Goal: Register for event/course

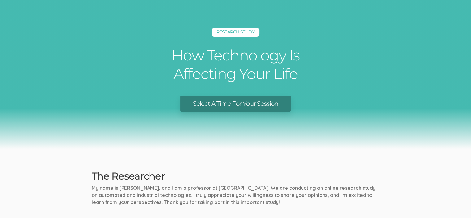
click at [215, 105] on link "Select A Time For Your Session" at bounding box center [235, 103] width 110 height 16
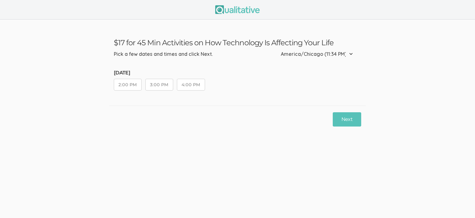
click at [129, 84] on button "2:00 PM" at bounding box center [128, 85] width 28 height 12
click at [357, 121] on button "Next" at bounding box center [347, 119] width 28 height 15
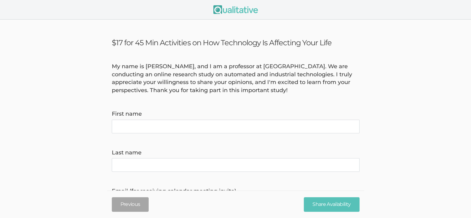
click at [161, 126] on name "First name" at bounding box center [236, 126] width 248 height 14
type name "[PERSON_NAME]"
type invite\) "[EMAIL_ADDRESS][DOMAIN_NAME]"
type time\) "7086022738"
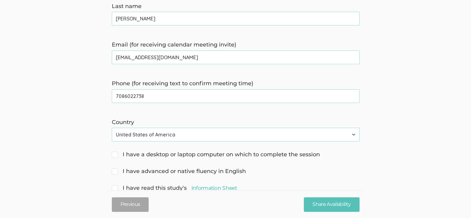
scroll to position [155, 0]
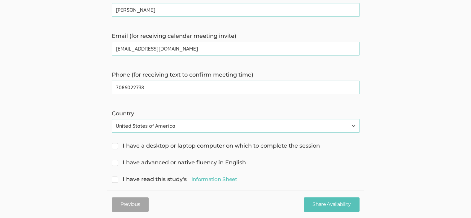
click at [115, 145] on input "I have a desktop or laptop computer on which to complete the session" at bounding box center [114, 145] width 4 height 4
checkbox input "true"
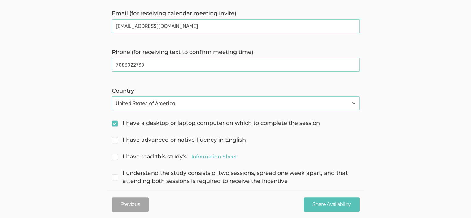
scroll to position [186, 0]
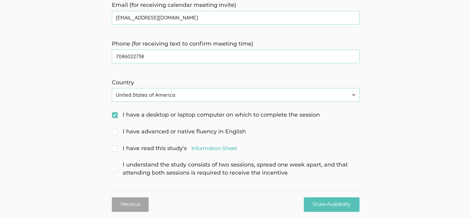
click at [115, 130] on span "I have advanced or native fluency in English" at bounding box center [179, 131] width 134 height 8
click at [115, 130] on input "I have advanced or native fluency in English" at bounding box center [114, 131] width 4 height 4
checkbox input "true"
click at [214, 148] on link "Information Sheet" at bounding box center [213, 147] width 45 height 7
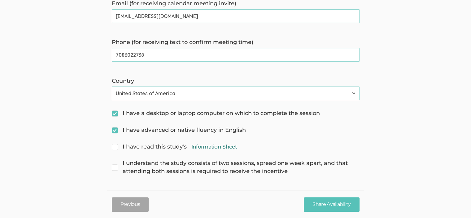
scroll to position [188, 0]
click at [117, 145] on span "I have read this study's Information Sheet" at bounding box center [174, 146] width 125 height 8
click at [116, 145] on input "I have read this study's Information Sheet" at bounding box center [114, 145] width 4 height 4
checkbox input "true"
drag, startPoint x: 113, startPoint y: 166, endPoint x: 123, endPoint y: 172, distance: 11.5
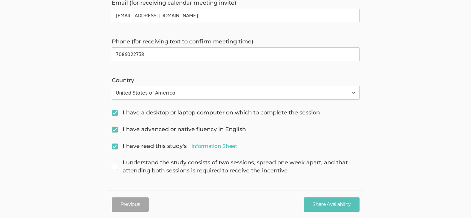
click at [113, 166] on span "I understand the study consists of two sessions, spread one week apart, and tha…" at bounding box center [236, 166] width 248 height 16
click at [113, 164] on input "I understand the study consists of two sessions, spread one week apart, and tha…" at bounding box center [114, 162] width 4 height 4
checkbox input "true"
click at [327, 204] on input "Share Availability" at bounding box center [331, 204] width 55 height 15
